Goal: Information Seeking & Learning: Learn about a topic

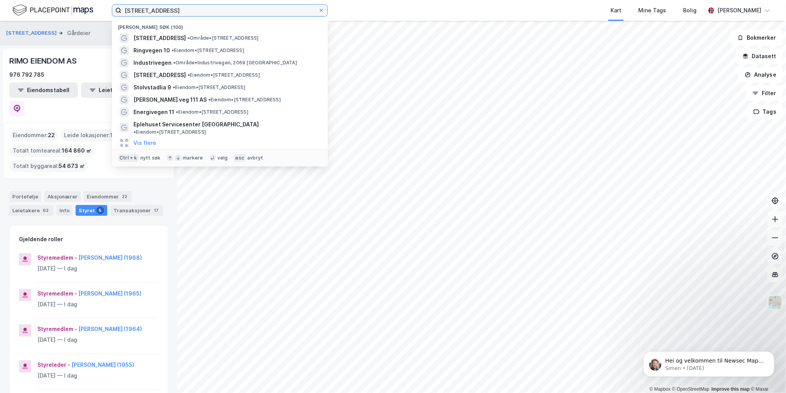
drag, startPoint x: 160, startPoint y: 10, endPoint x: -50, endPoint y: 2, distance: 209.6
click at [0, 2] on html "[STREET_ADDRESS] Nylige søk (100) [STREET_ADDRESS] • Område • [STREET_ADDRESS] …" at bounding box center [393, 196] width 786 height 393
type input "mohagalia 2"
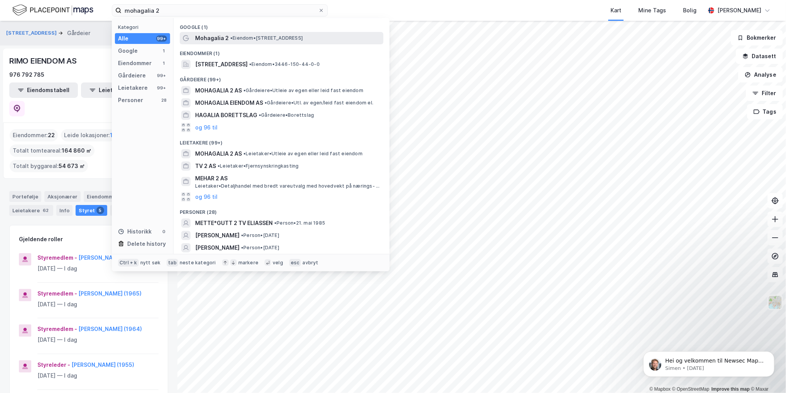
click at [218, 40] on span "Mohagalia 2" at bounding box center [212, 38] width 34 height 9
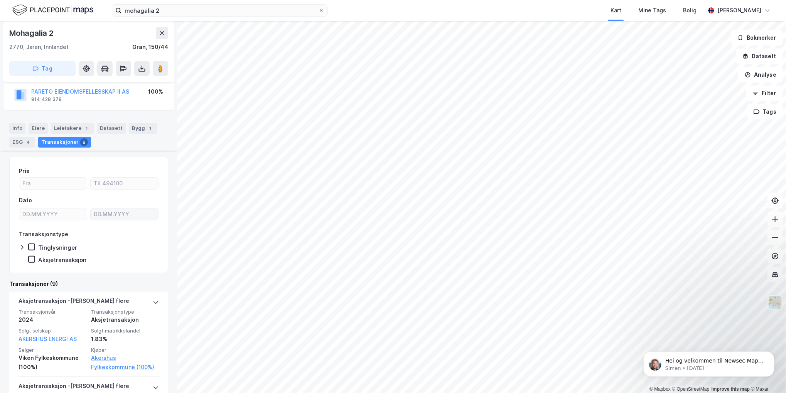
scroll to position [154, 0]
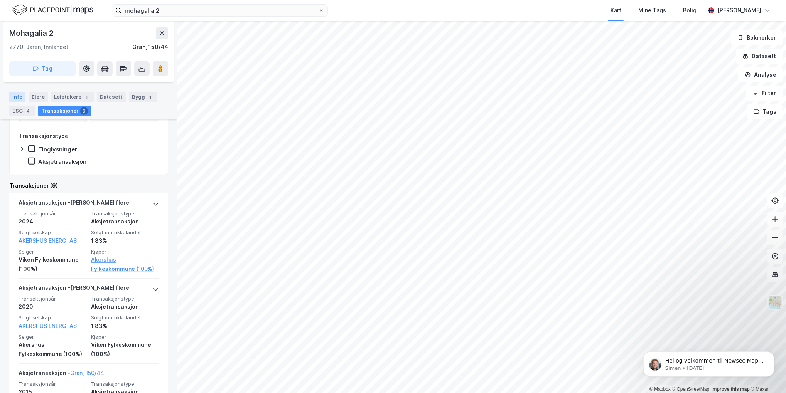
click at [17, 94] on div "Info" at bounding box center [17, 97] width 16 height 11
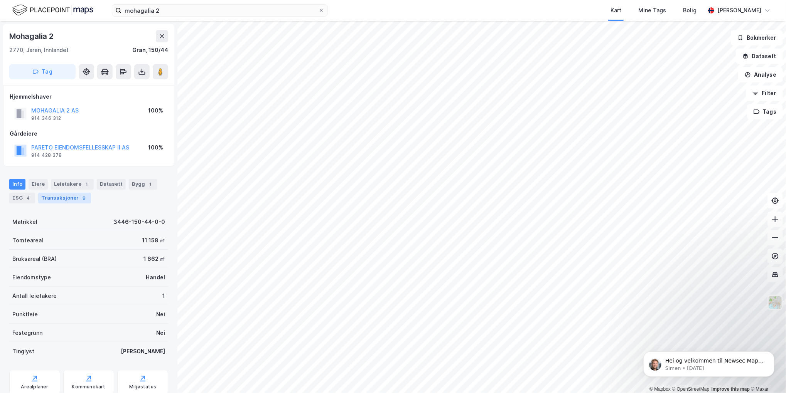
click at [52, 197] on div "Transaksjoner 9" at bounding box center [64, 198] width 53 height 11
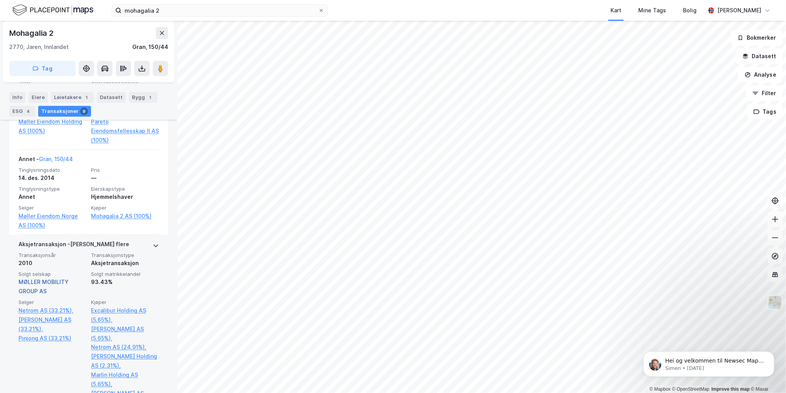
scroll to position [463, 0]
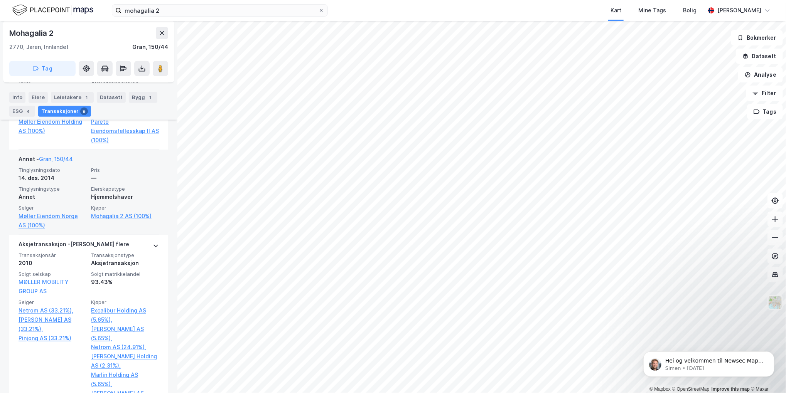
click at [41, 207] on span "Selger" at bounding box center [53, 208] width 68 height 7
click at [47, 178] on div "14. des. 2014" at bounding box center [53, 178] width 68 height 9
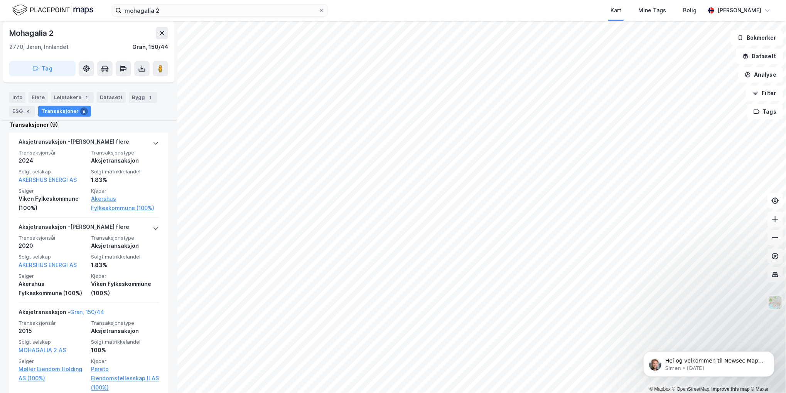
scroll to position [68, 0]
